Goal: Task Accomplishment & Management: Complete application form

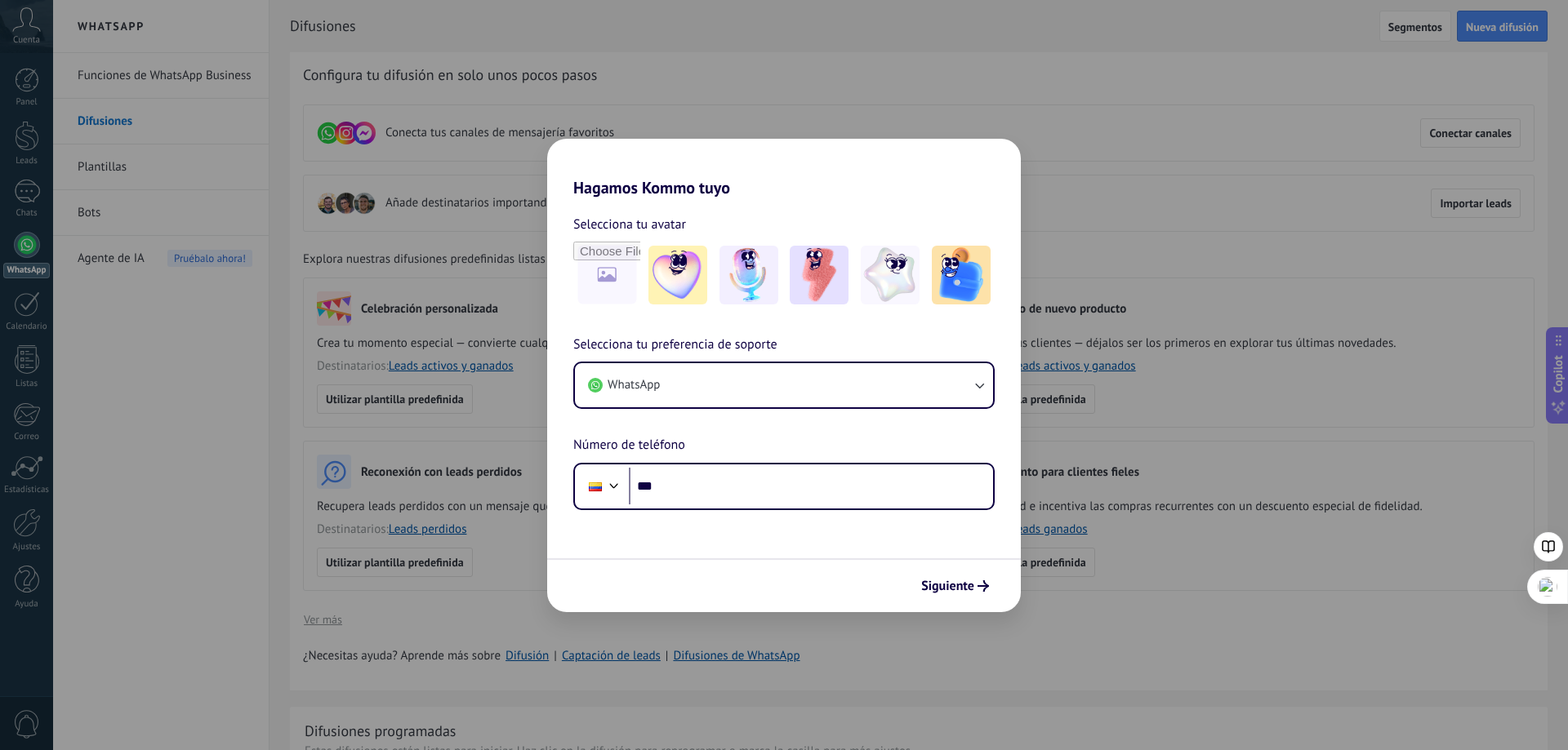
click at [1096, 165] on div "Hagamos Kommo tuyo Selecciona tu avatar Selecciona tu preferencia de soporte Wh…" at bounding box center [784, 375] width 1568 height 750
click at [676, 280] on img at bounding box center [678, 275] width 59 height 59
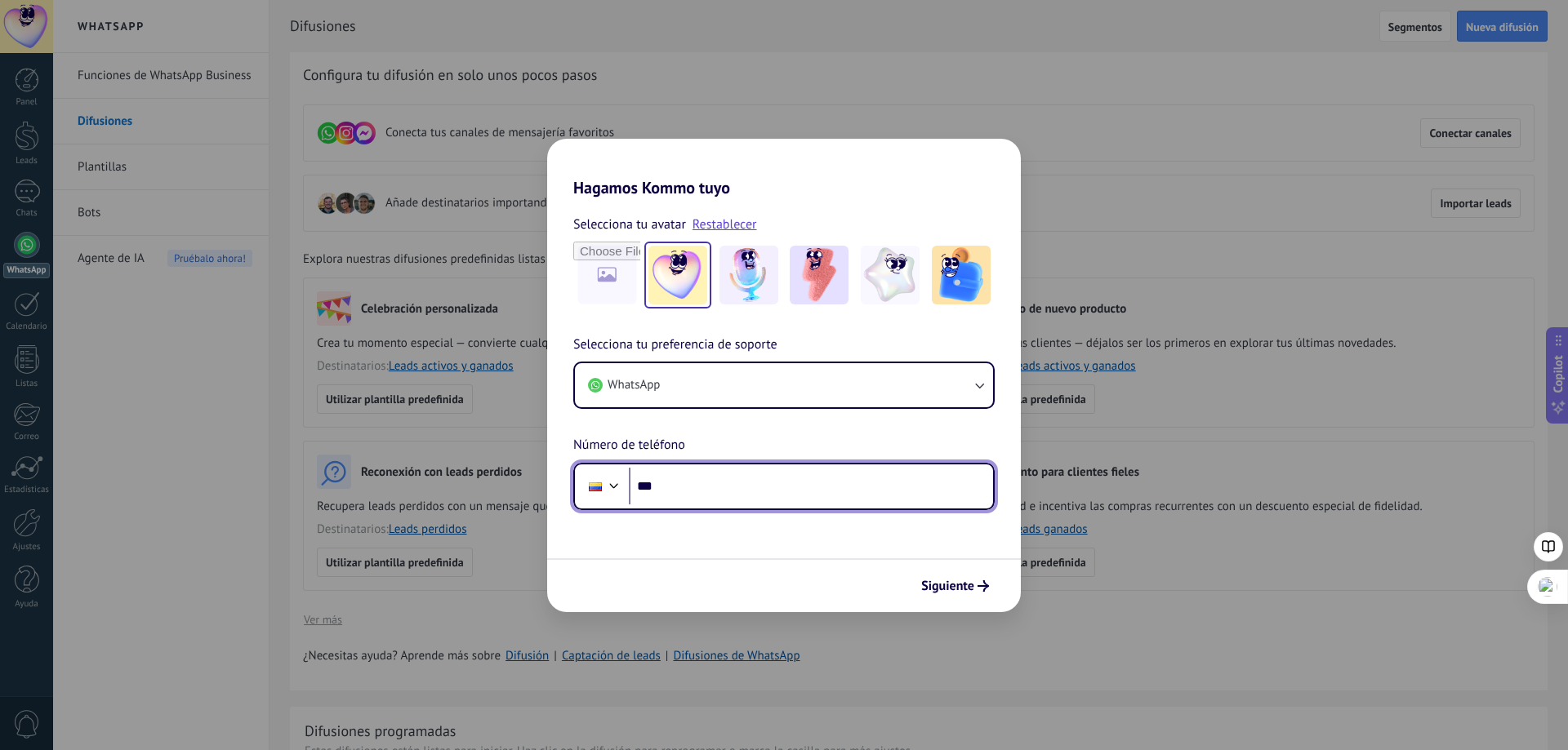
click at [723, 492] on input "***" at bounding box center [811, 487] width 365 height 38
click at [820, 94] on div "Hagamos Kommo tuyo Selecciona tu avatar Restablecer Selecciona tu preferencia d…" at bounding box center [784, 375] width 1568 height 750
